Goal: Use online tool/utility: Utilize a website feature to perform a specific function

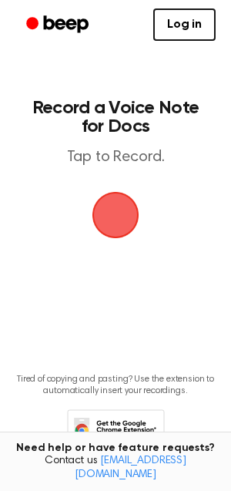
click at [118, 207] on span "button" at bounding box center [116, 215] width 50 height 50
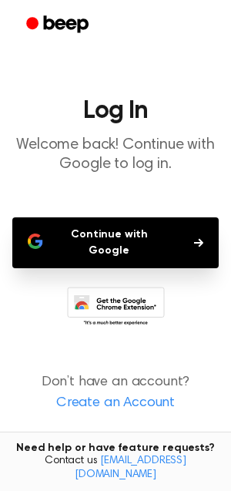
click at [117, 227] on button "Continue with Google" at bounding box center [115, 242] width 207 height 51
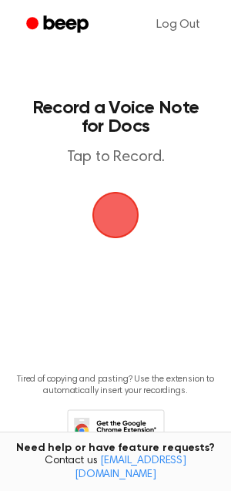
click at [115, 214] on span "button" at bounding box center [115, 215] width 43 height 43
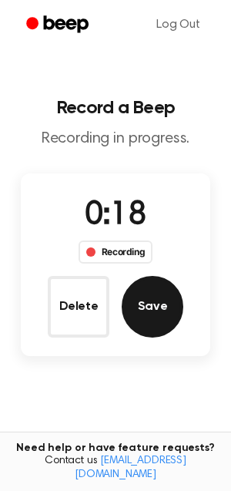
click at [159, 299] on button "Save" at bounding box center [153, 307] width 62 height 62
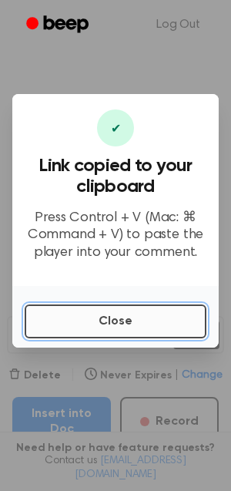
click at [134, 323] on button "Close" at bounding box center [116, 322] width 182 height 34
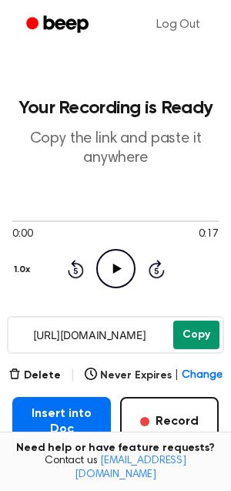
click at [209, 331] on button "Copy" at bounding box center [196, 335] width 46 height 29
click at [193, 332] on button "Copy" at bounding box center [196, 335] width 46 height 29
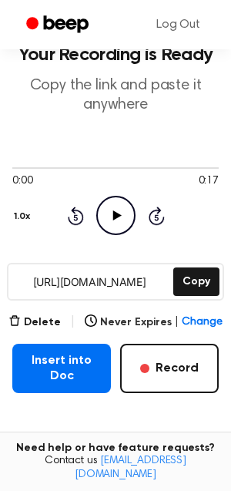
scroll to position [54, 0]
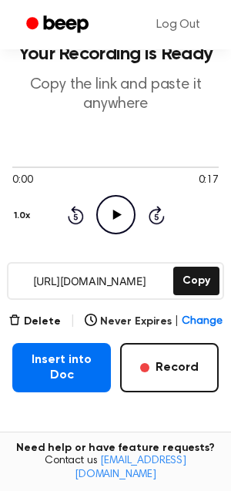
click at [118, 217] on icon "Play Audio" at bounding box center [115, 214] width 39 height 39
click at [116, 207] on icon "Pause Audio" at bounding box center [115, 214] width 39 height 39
click at [118, 217] on icon "Play Audio" at bounding box center [115, 214] width 39 height 39
click at [119, 217] on icon "Pause Audio" at bounding box center [115, 214] width 39 height 39
